Goal: Task Accomplishment & Management: Manage account settings

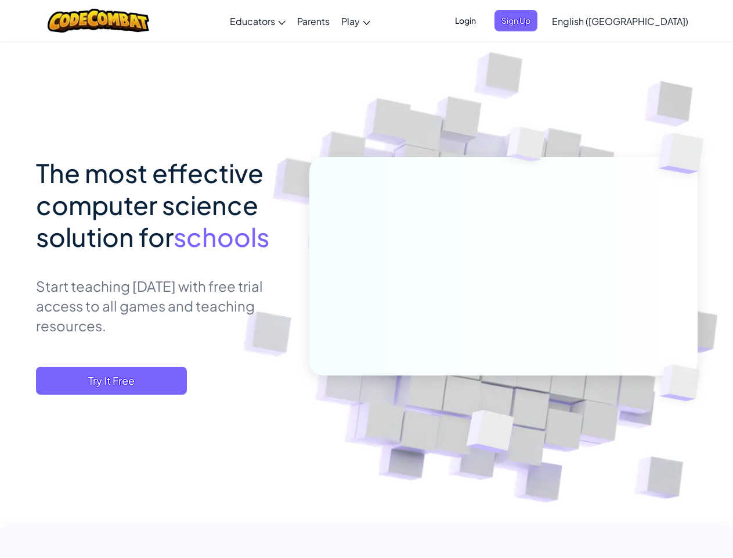
click at [483, 20] on span "Login" at bounding box center [465, 20] width 35 height 21
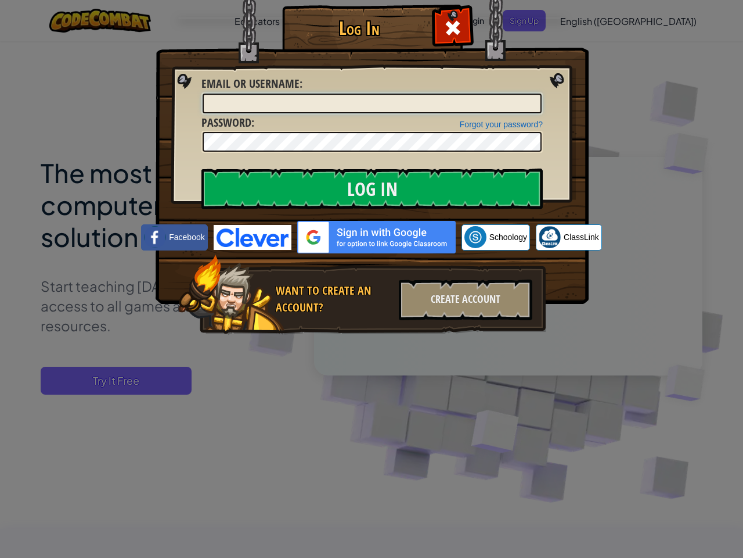
click at [535, 93] on input "Email or Username :" at bounding box center [372, 103] width 339 height 20
click at [587, 20] on div "Log In Unknown Error Email or Username : Forgot your password? Password : Log I…" at bounding box center [371, 279] width 743 height 558
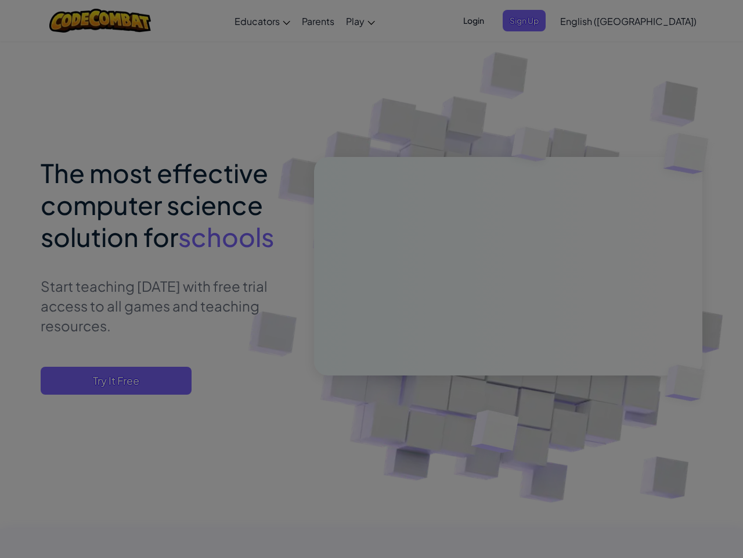
click at [649, 21] on div at bounding box center [371, 279] width 743 height 558
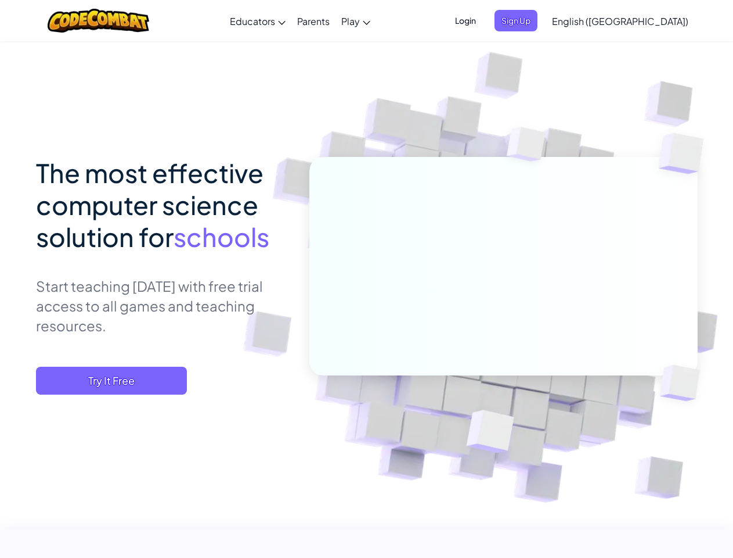
click at [112, 380] on span "Try It Free" at bounding box center [111, 380] width 151 height 28
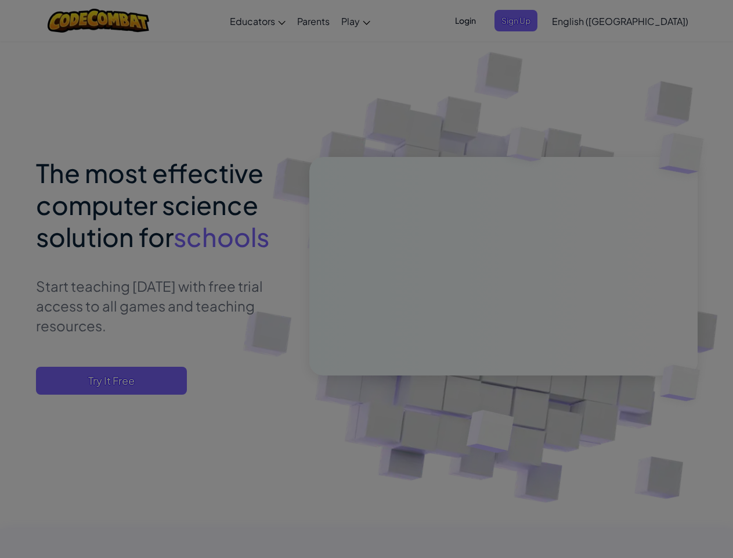
click at [112, 380] on div at bounding box center [366, 279] width 733 height 558
